Goal: Navigation & Orientation: Understand site structure

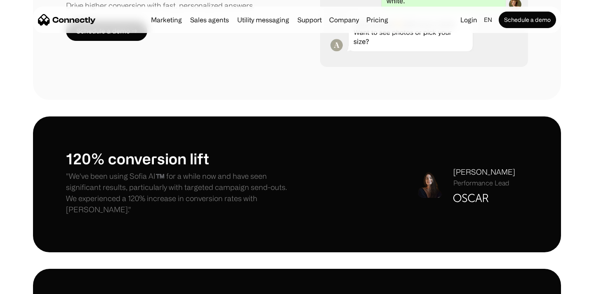
scroll to position [563, 0]
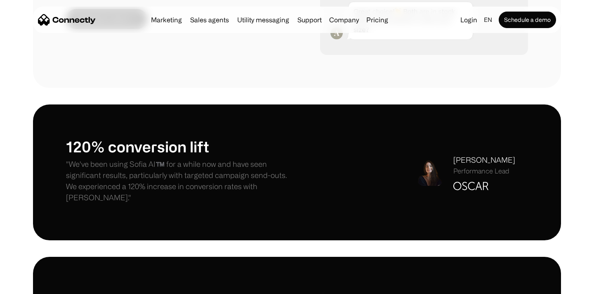
click at [221, 19] on link "Sales agents" at bounding box center [209, 19] width 45 height 7
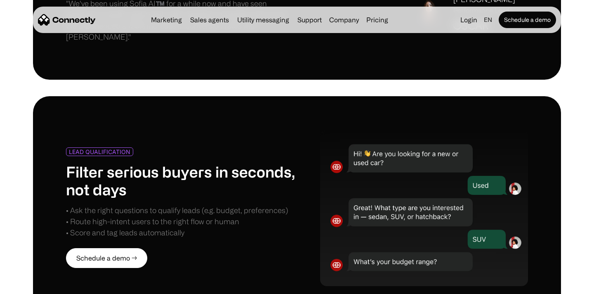
scroll to position [728, 0]
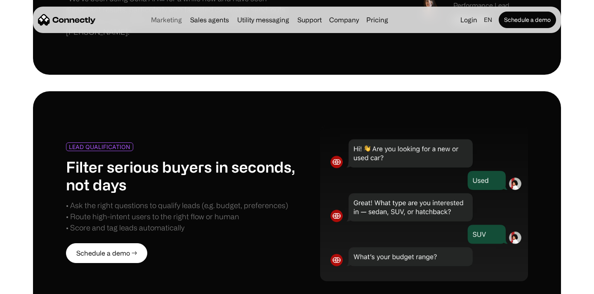
click at [172, 19] on link "Marketing" at bounding box center [167, 19] width 38 height 7
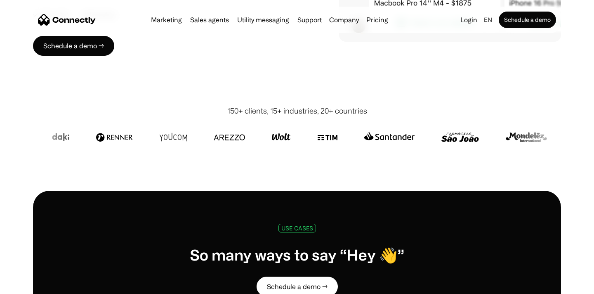
scroll to position [204, 0]
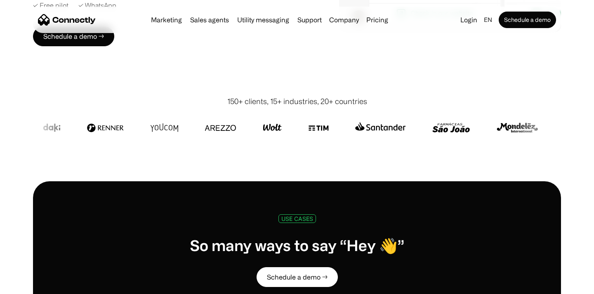
click at [251, 14] on nav "Marketing Sales agents Utility messaging Support Company About us Careers Conta…" at bounding box center [297, 20] width 518 height 16
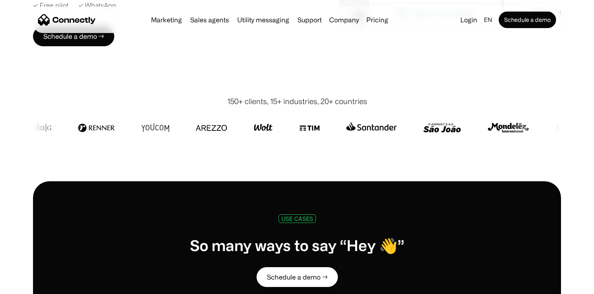
click at [252, 14] on div "Marketing Sales agents Utility messaging Support Company About us Careers Conta…" at bounding box center [270, 20] width 244 height 12
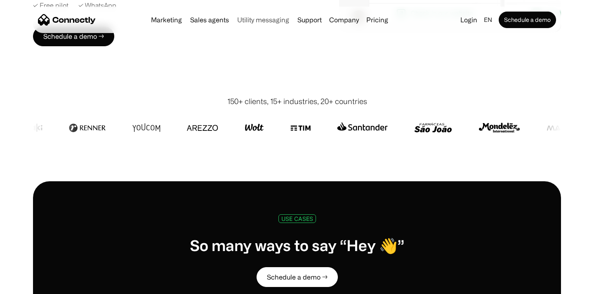
click at [252, 18] on link "Utility messaging" at bounding box center [263, 19] width 59 height 7
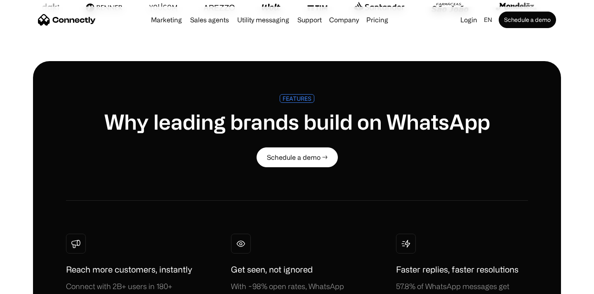
scroll to position [336, 0]
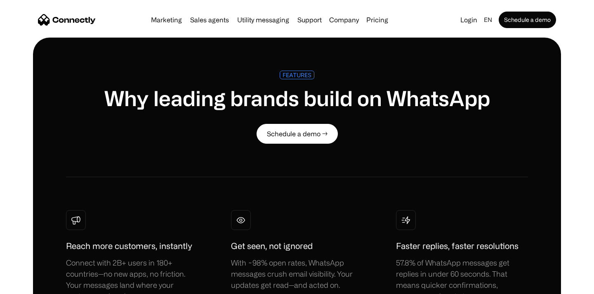
click at [82, 26] on img "home" at bounding box center [67, 20] width 58 height 12
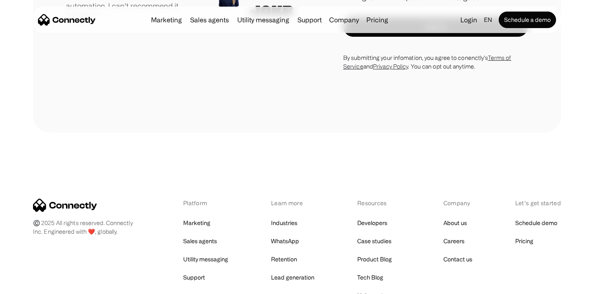
scroll to position [4572, 0]
